Goal: Obtain resource: Download file/media

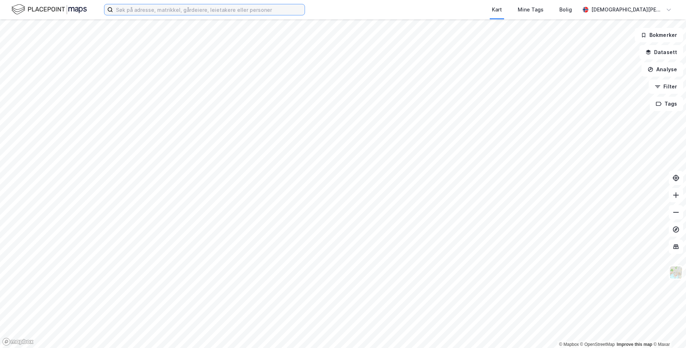
click at [232, 11] on input at bounding box center [208, 9] width 191 height 11
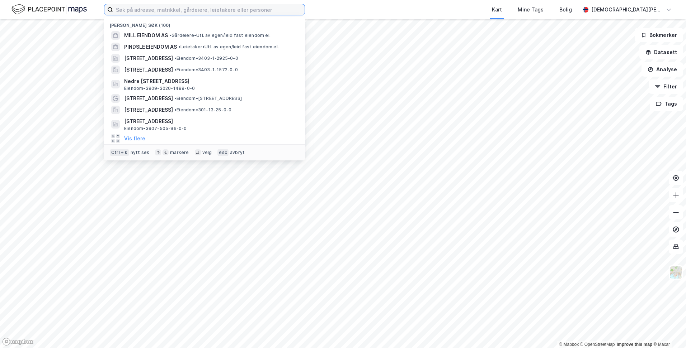
paste input "209, bnr. 195, snr. 1"
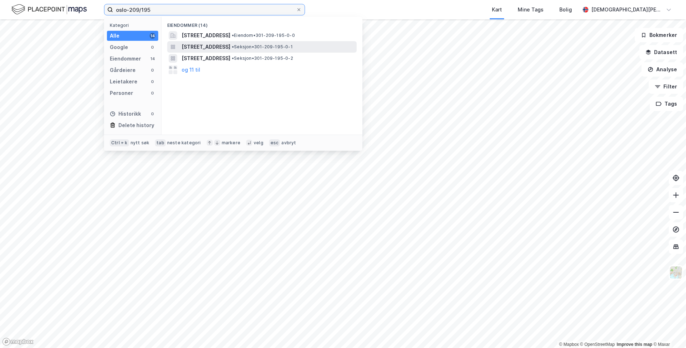
type input "oslo-209/195"
click at [230, 47] on span "[STREET_ADDRESS]" at bounding box center [205, 47] width 49 height 9
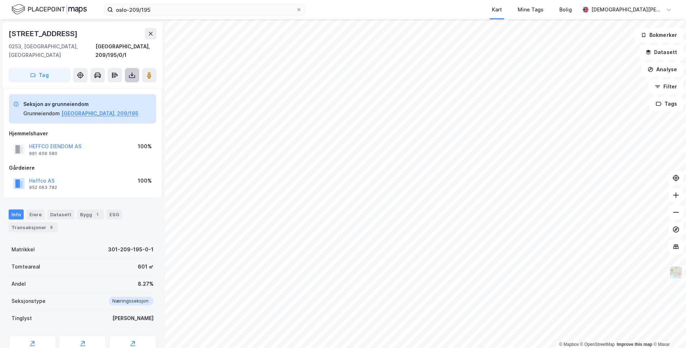
click at [131, 75] on icon at bounding box center [132, 76] width 3 height 2
click at [110, 87] on div "Last ned grunnbok" at bounding box center [97, 90] width 42 height 6
